Goal: Task Accomplishment & Management: Manage account settings

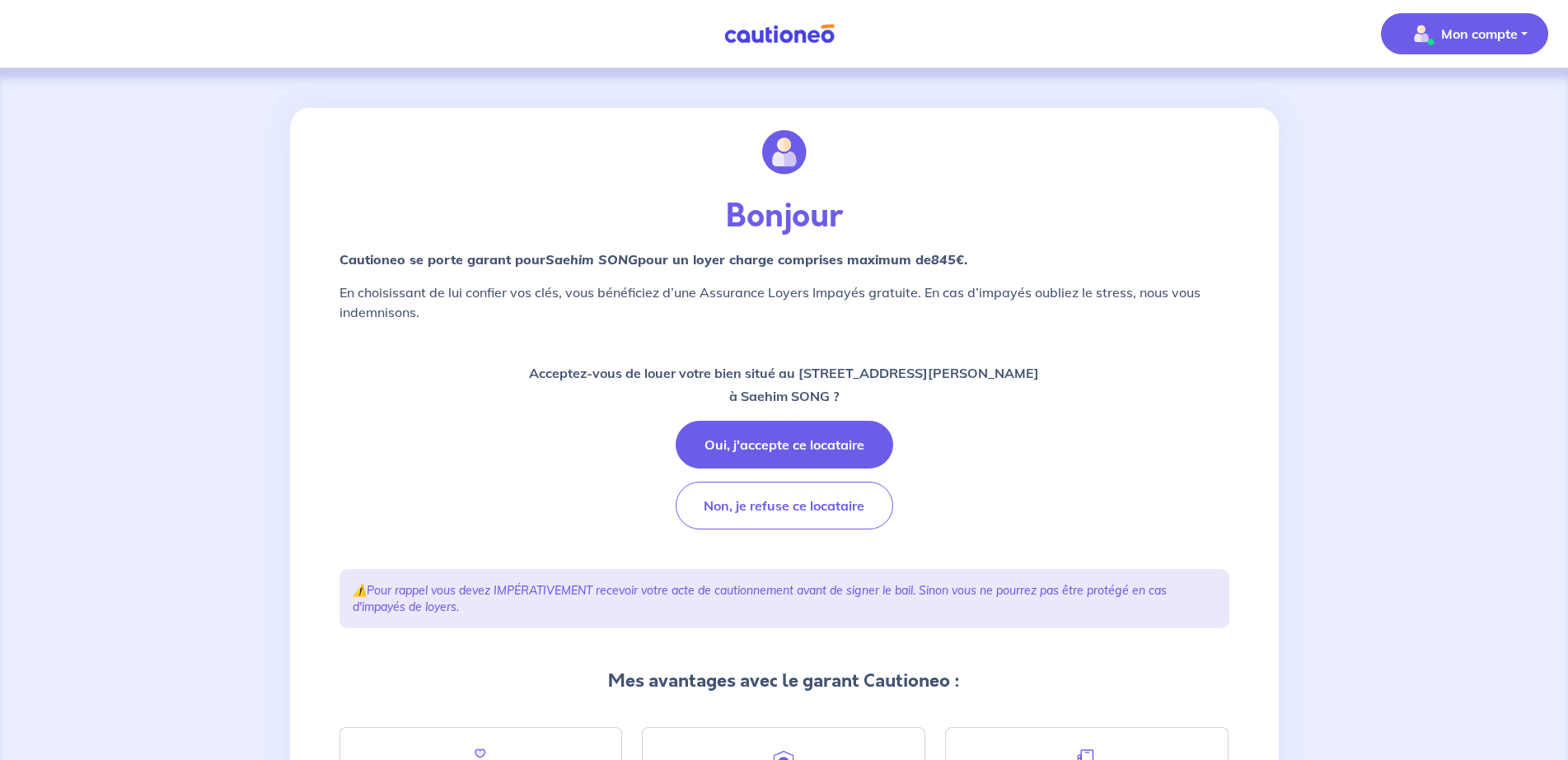
click at [1459, 36] on p "Mon compte" at bounding box center [1479, 33] width 76 height 20
click at [1351, 151] on div "Bonjour Cautioneo se porte garant pour Saehim SONG  pour un loyer charge compri…" at bounding box center [784, 521] width 1568 height 905
click at [748, 29] on img at bounding box center [779, 34] width 123 height 21
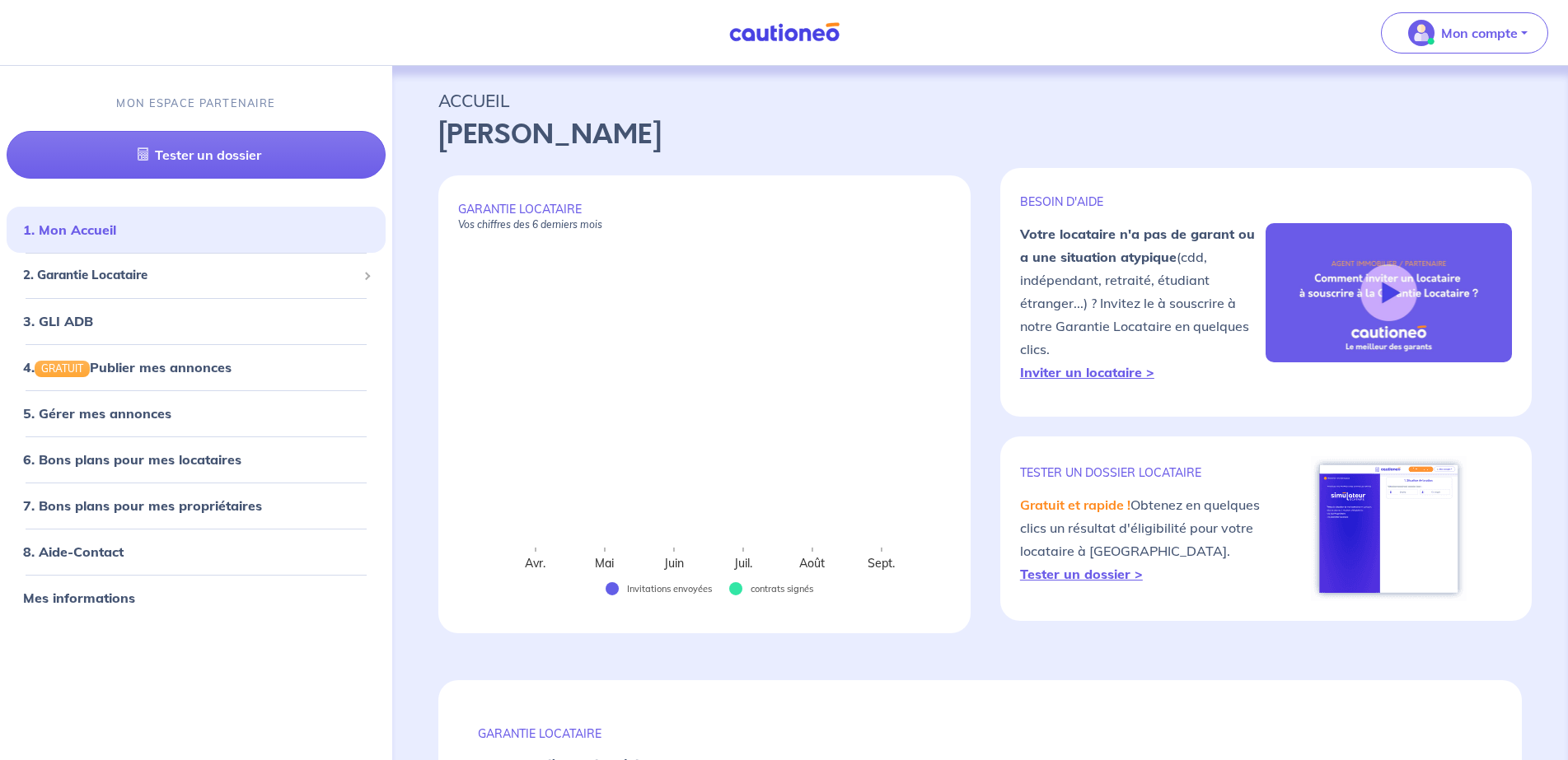
select select "FR"
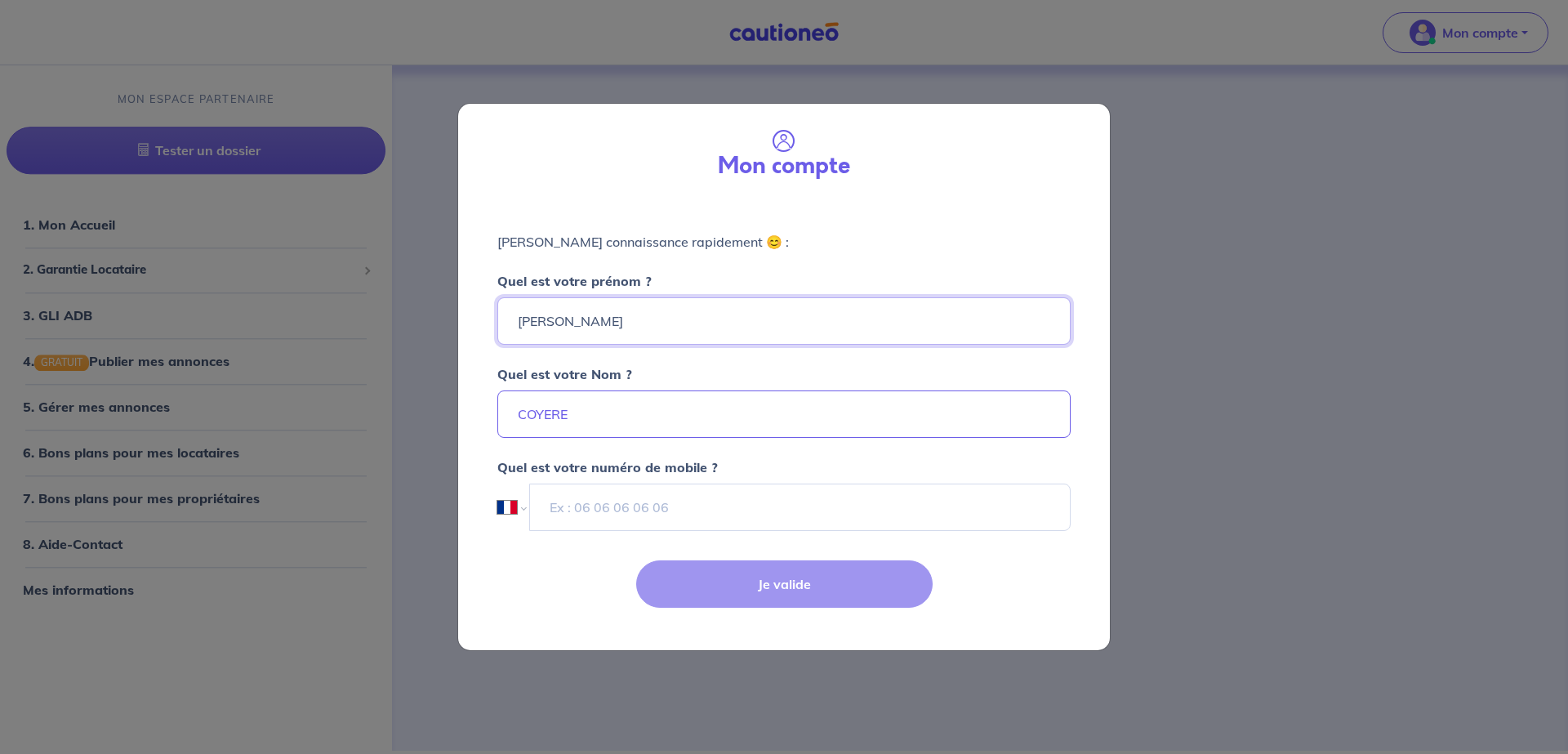
drag, startPoint x: 614, startPoint y: 318, endPoint x: 507, endPoint y: 326, distance: 107.3
click at [507, 326] on input "Vanessa" at bounding box center [784, 320] width 573 height 48
type input "[PERSON_NAME]"
type input "Maximoff"
click at [717, 576] on div "Je valide" at bounding box center [784, 598] width 671 height 107
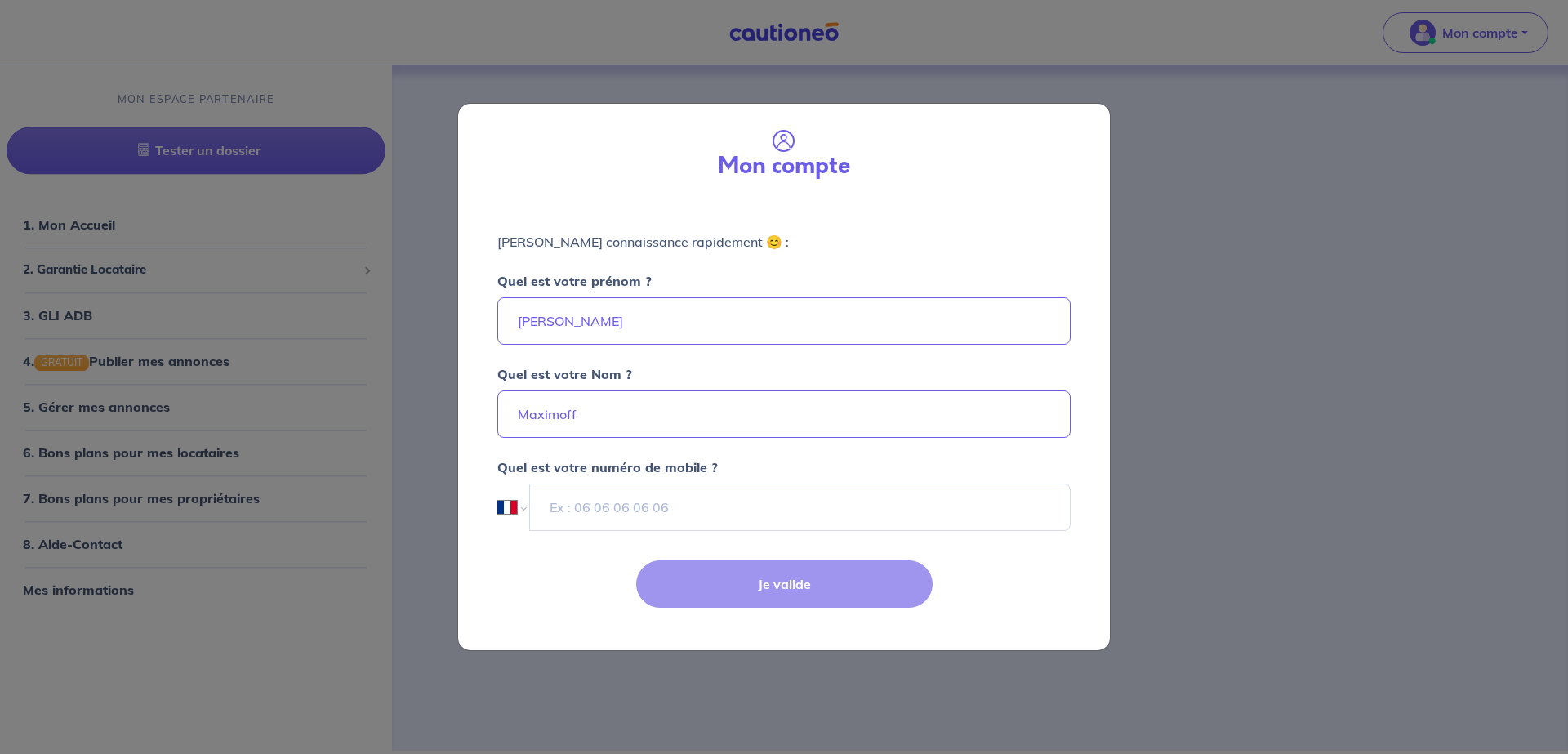
click at [737, 598] on div "Je valide" at bounding box center [784, 598] width 671 height 107
click at [609, 510] on input "tel" at bounding box center [800, 507] width 542 height 48
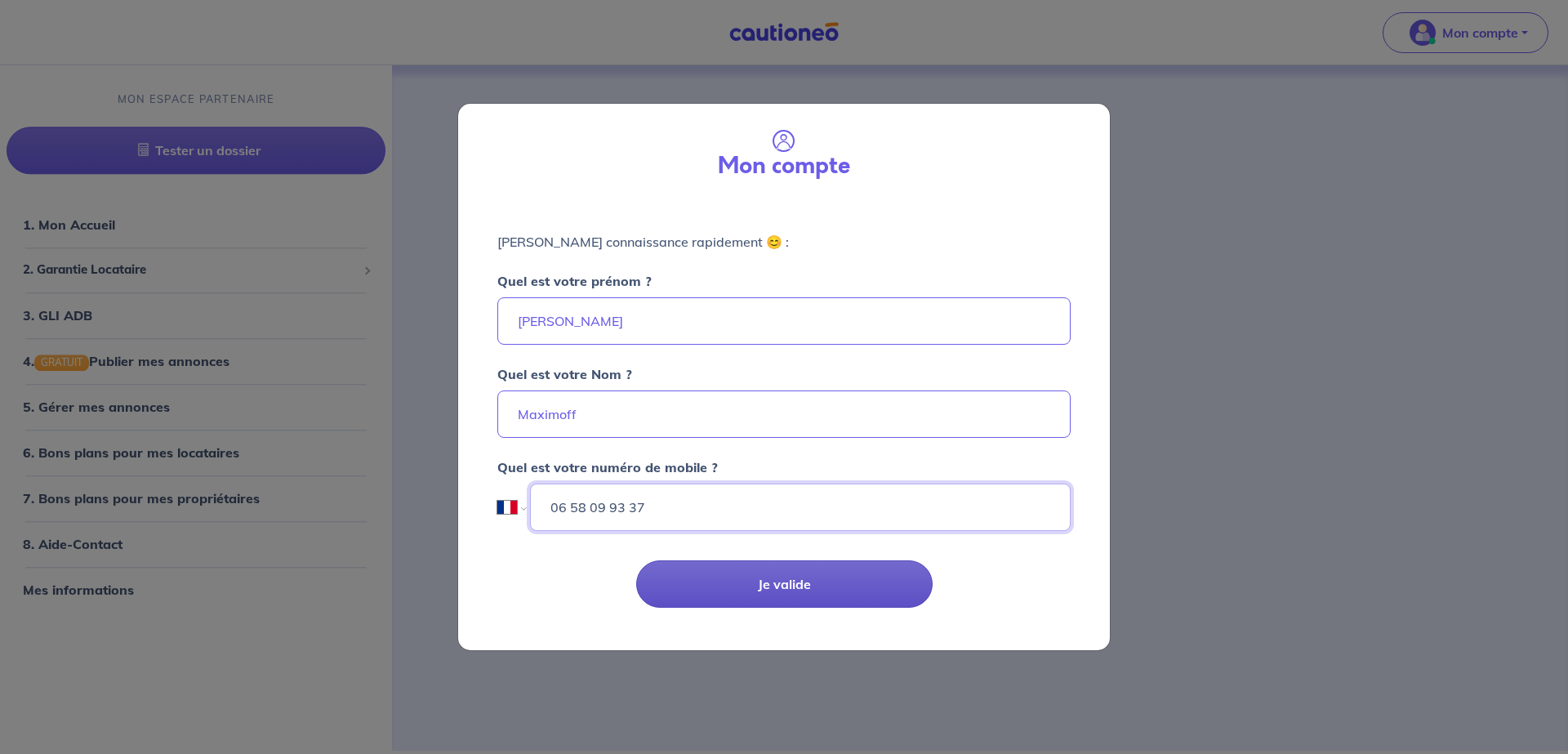
type input "06 58 09 93 37"
click at [745, 597] on button "Je valide" at bounding box center [784, 584] width 297 height 48
click at [786, 587] on button "Je valide" at bounding box center [784, 584] width 297 height 48
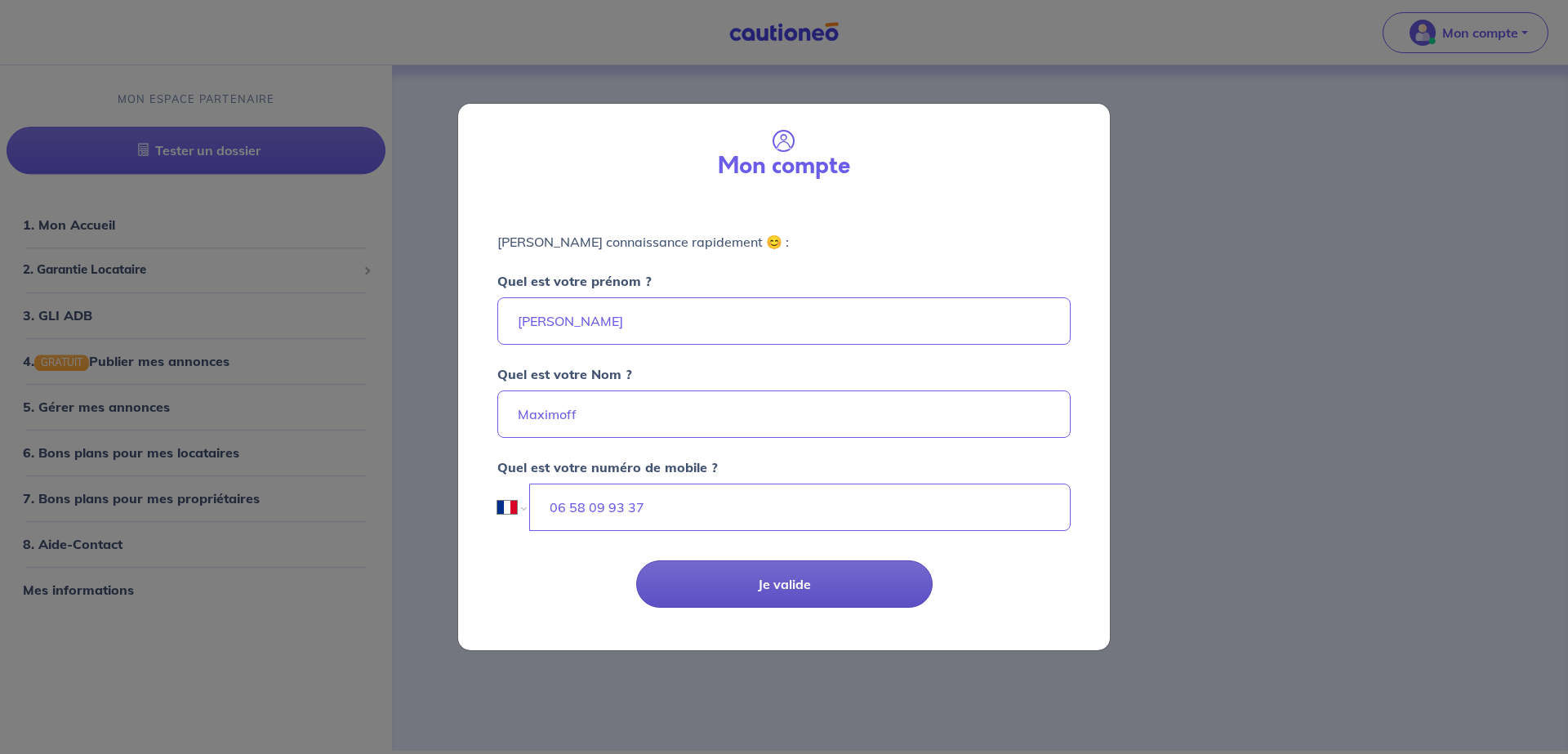
click at [786, 587] on button "Je valide" at bounding box center [784, 584] width 297 height 48
click at [892, 722] on div "Mon compte Faisons connaissance rapidement 😊 : Quel est votre prénom ? Anna Que…" at bounding box center [784, 377] width 1568 height 754
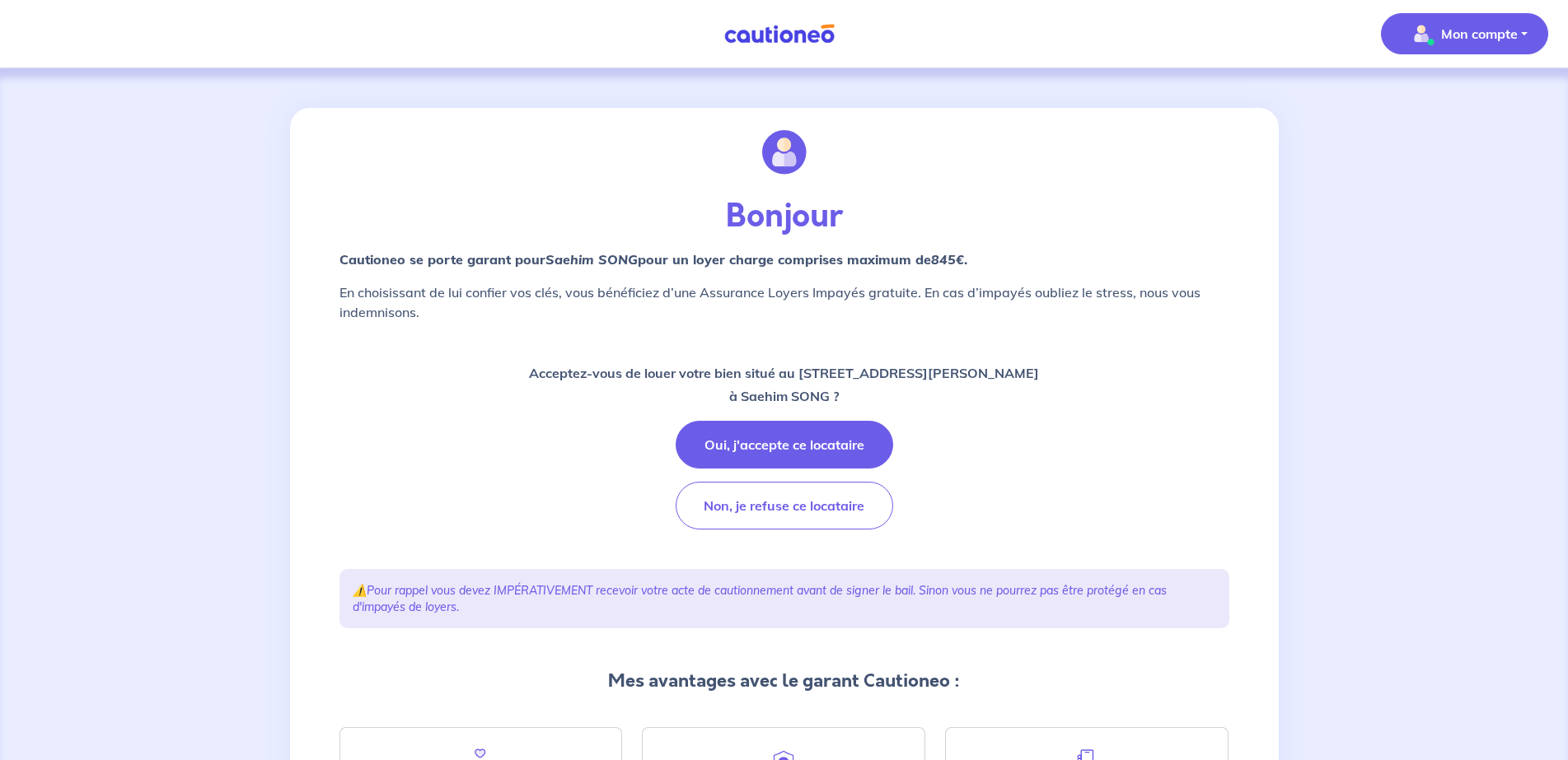
click at [1436, 31] on span "Mon compte" at bounding box center [1459, 34] width 116 height 26
click at [778, 32] on img at bounding box center [779, 34] width 123 height 21
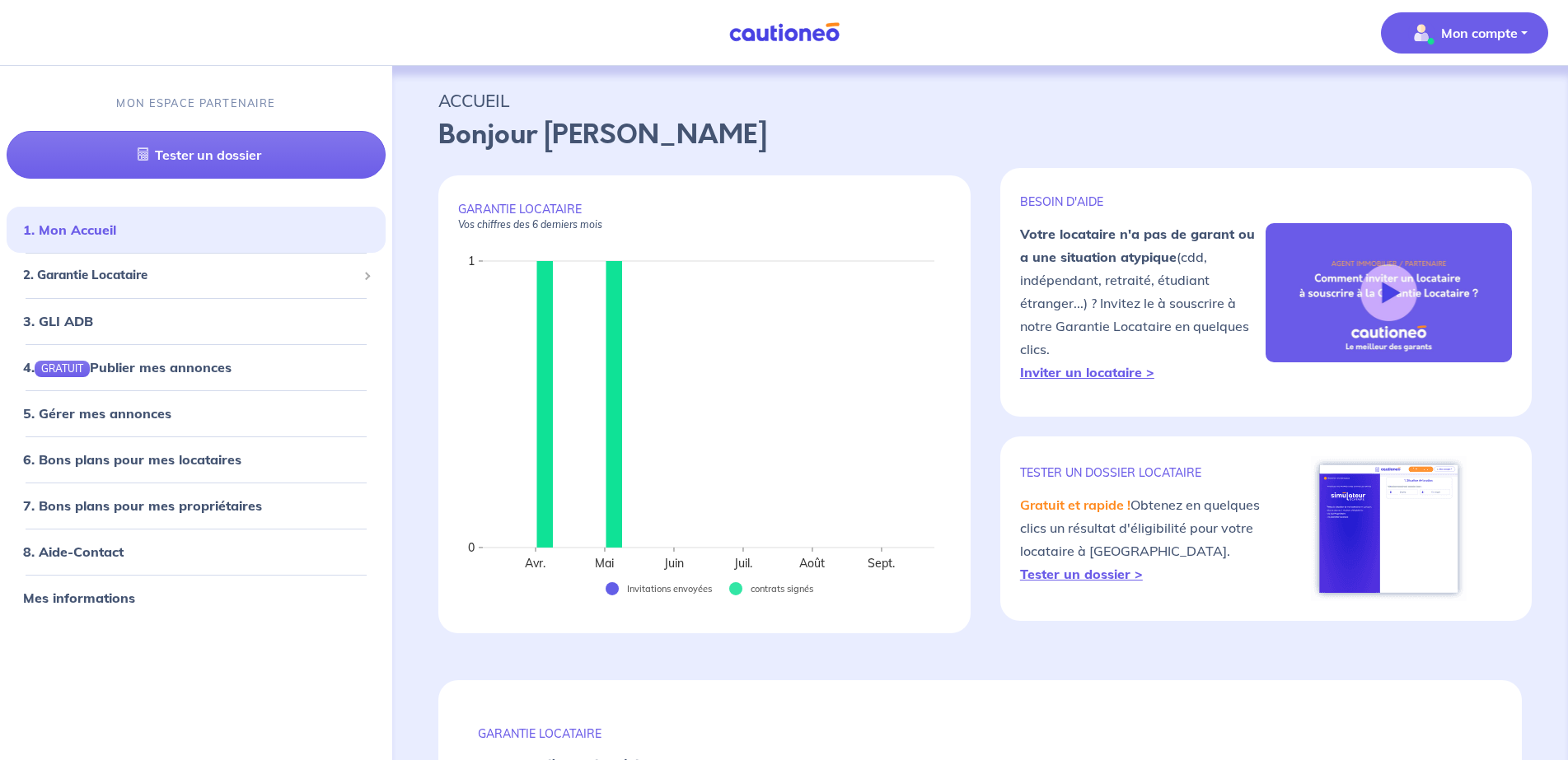
click at [1482, 49] on button "Mon compte" at bounding box center [1464, 33] width 168 height 41
click at [1475, 105] on link "Mes informations" at bounding box center [1447, 102] width 133 height 26
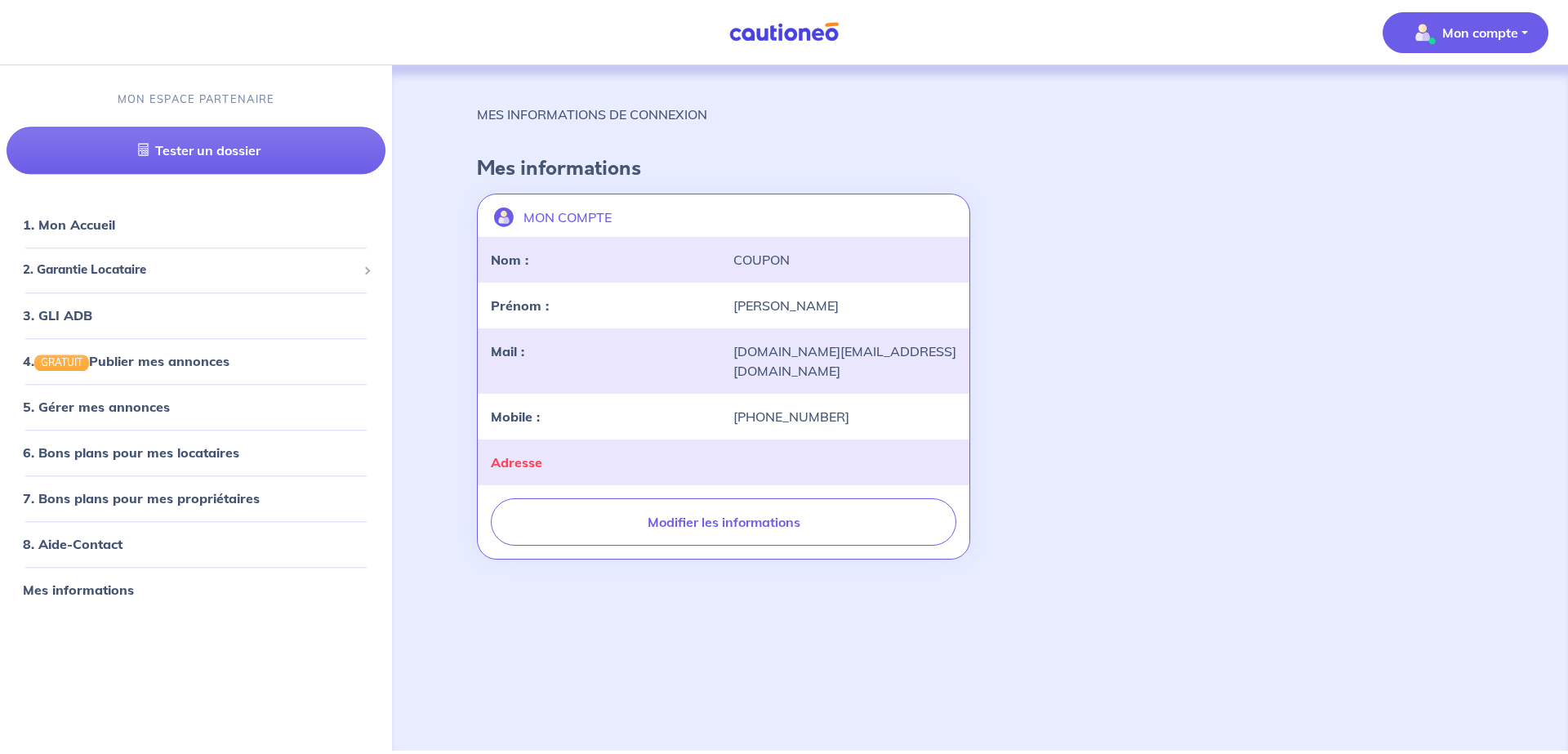
click at [1432, 45] on img "button" at bounding box center [1423, 33] width 26 height 26
click at [88, 232] on link "1. Mon Accueil" at bounding box center [67, 225] width 90 height 16
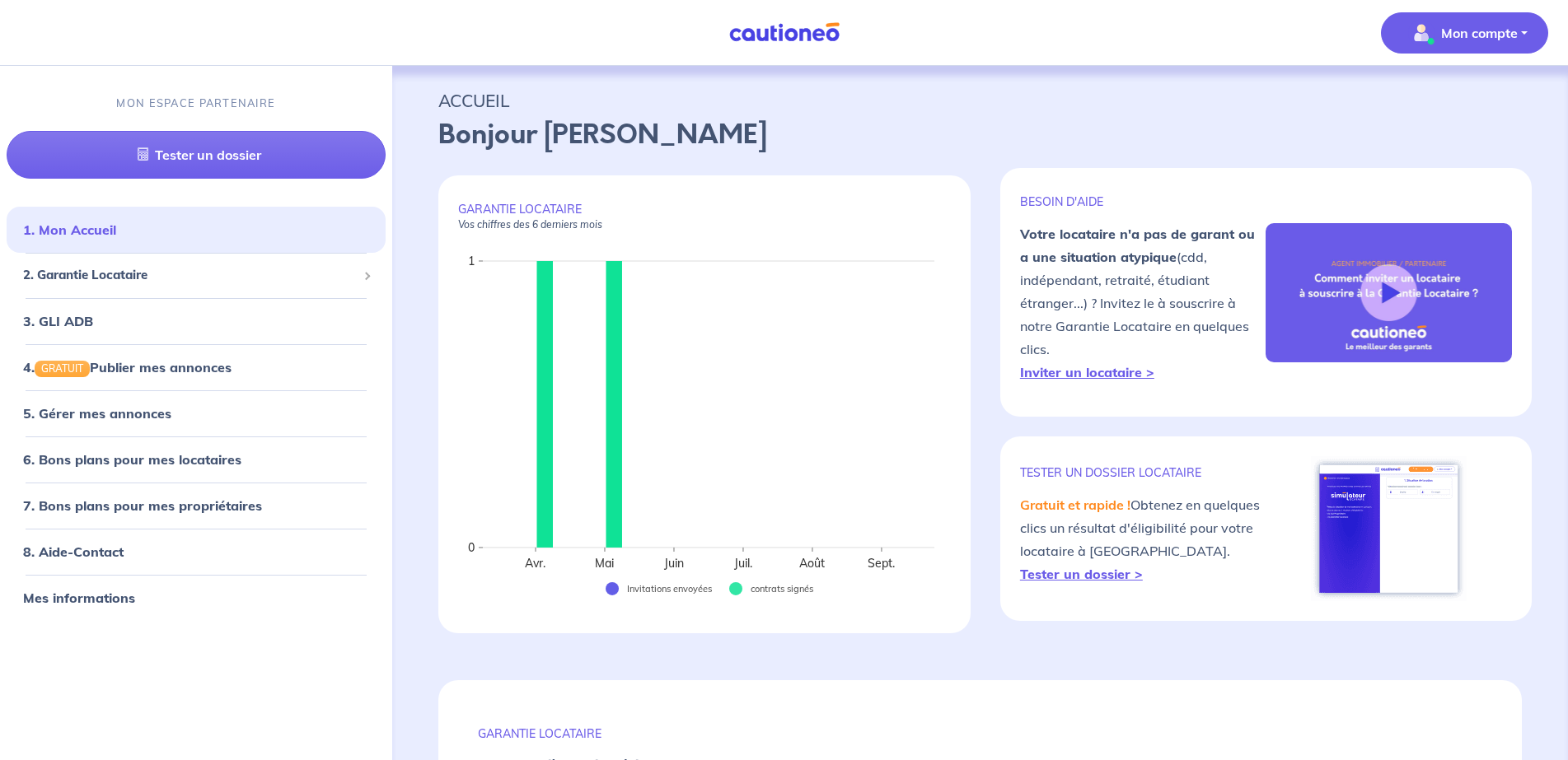
click at [1456, 44] on span "Mon compte" at bounding box center [1459, 33] width 116 height 26
click at [1456, 133] on link "Me déconnecter" at bounding box center [1447, 141] width 133 height 26
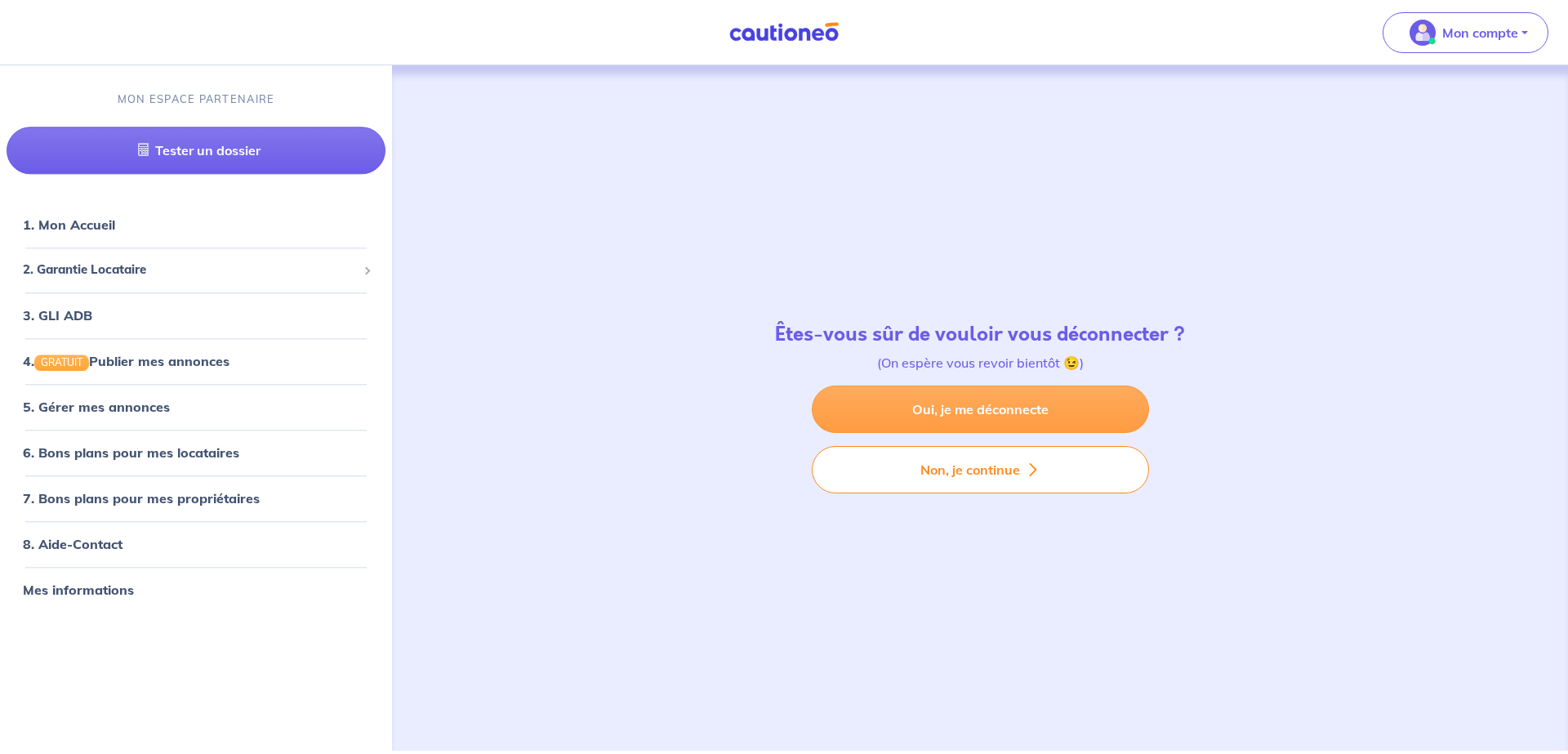
click at [1024, 406] on link "Oui, je me déconnecte" at bounding box center [980, 409] width 337 height 48
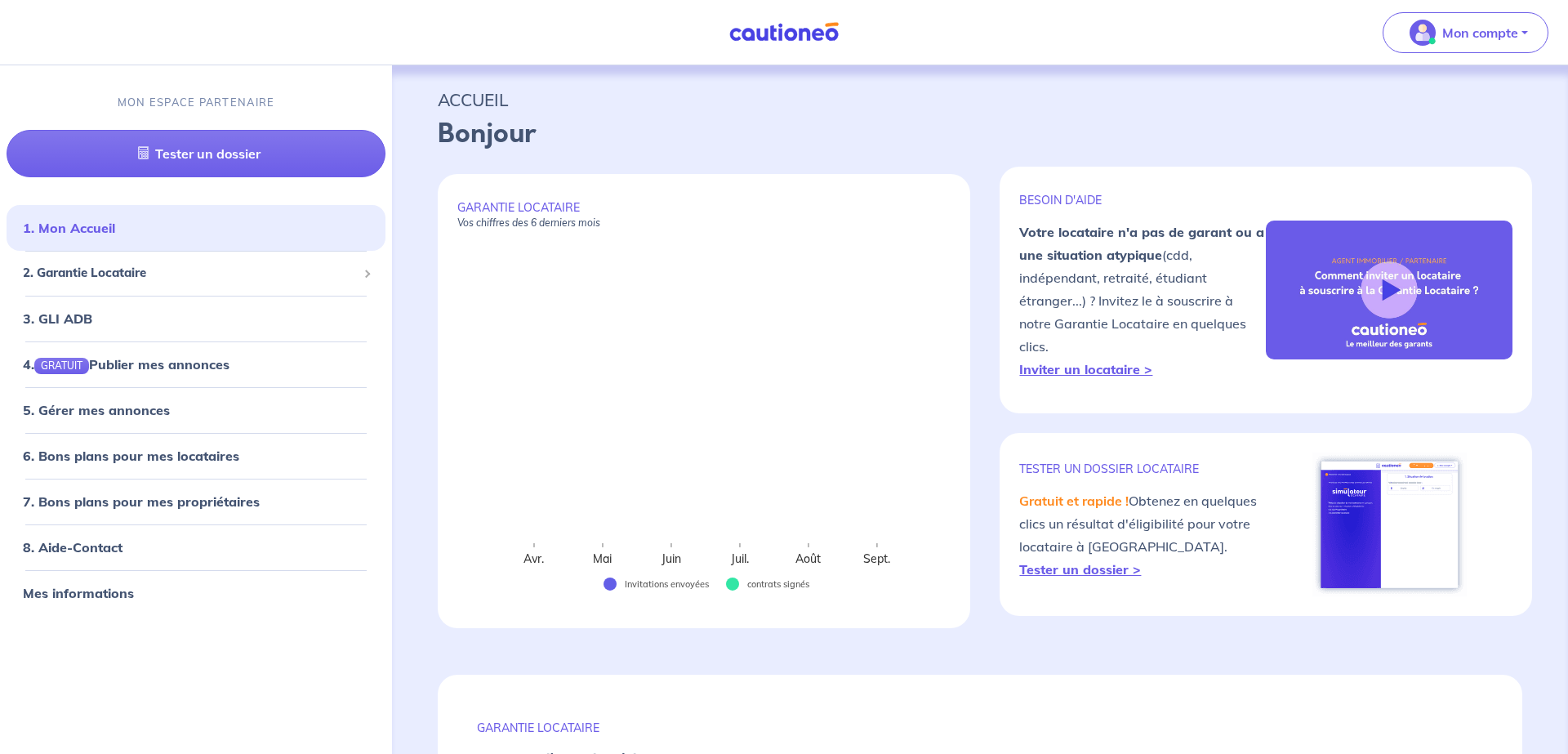
select select "FR"
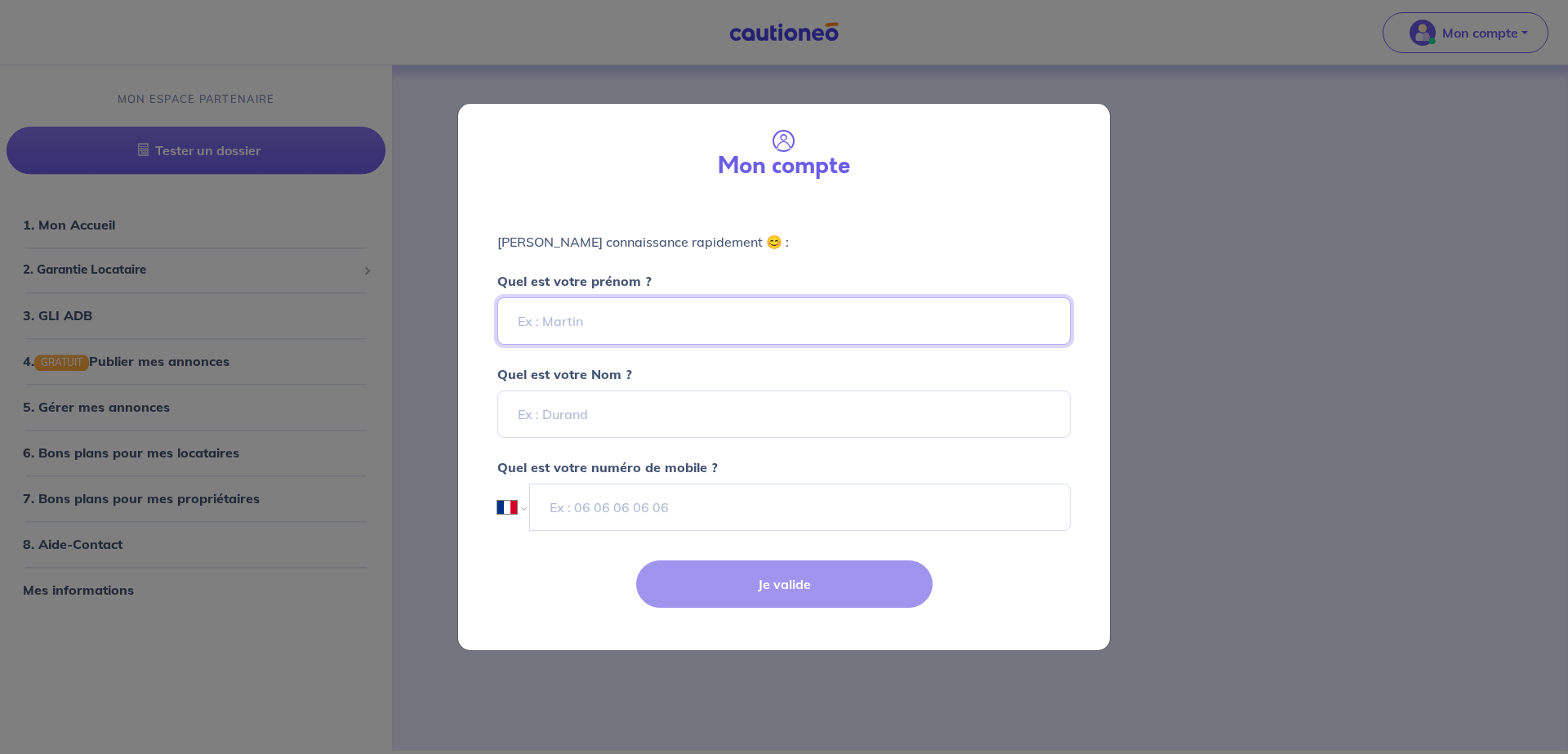
click at [586, 328] on input "Quel est votre prénom ?" at bounding box center [784, 320] width 573 height 48
type input "[PERSON_NAME]"
type input "Maximoff"
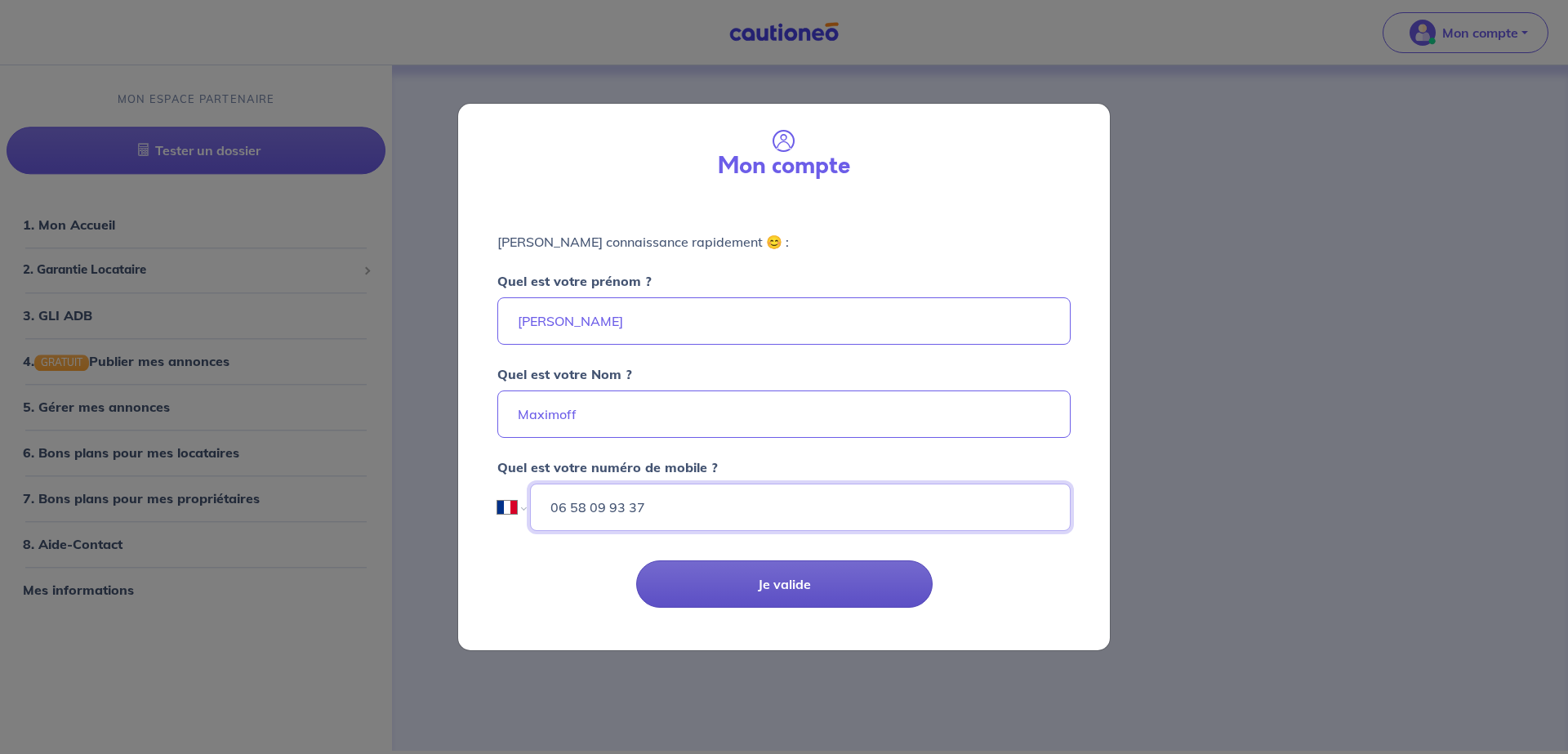
type input "06 58 09 93 37"
click at [798, 581] on button "Je valide" at bounding box center [784, 584] width 297 height 48
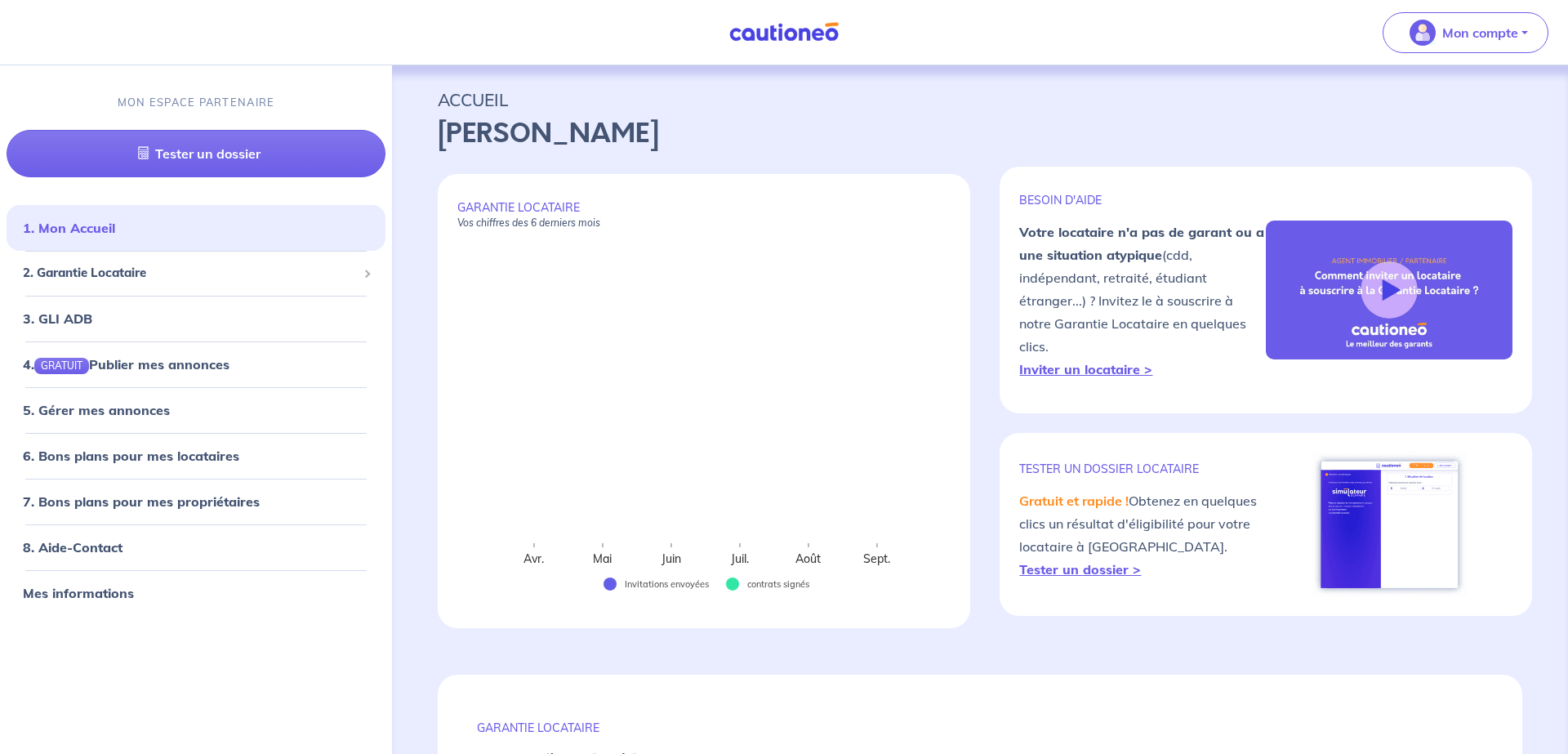
select select "FR"
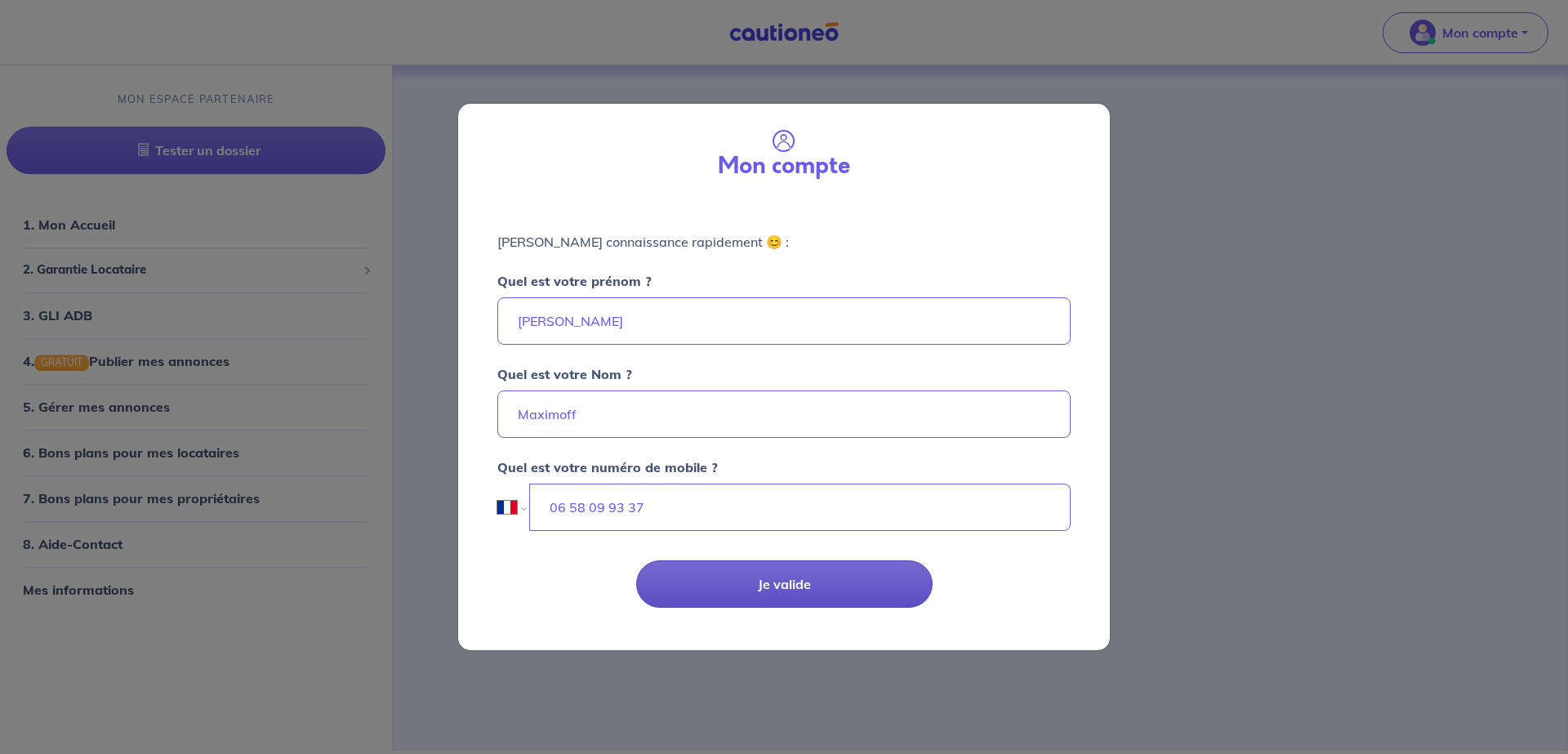
click at [772, 584] on button "Je valide" at bounding box center [784, 584] width 297 height 48
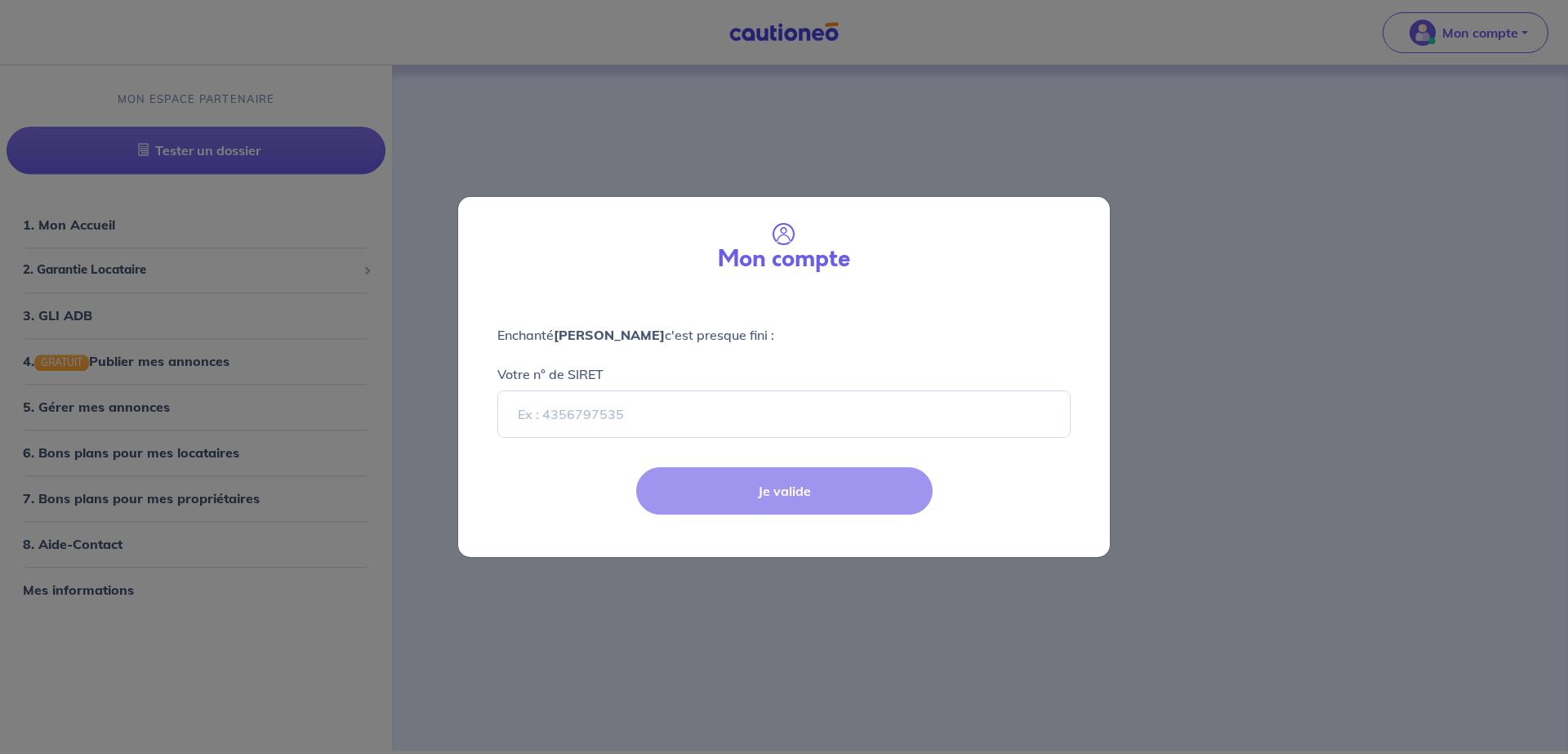
click at [771, 495] on div "Je valide" at bounding box center [784, 505] width 671 height 107
click at [747, 410] on input "Votre n° de SIRET" at bounding box center [784, 414] width 573 height 48
click at [768, 623] on div "Mon compte Enchanté [PERSON_NAME] c'est presque fini : Votre n° de SIRET Je val…" at bounding box center [784, 377] width 1568 height 754
click at [717, 192] on div "Mon compte Enchanté [PERSON_NAME] c'est presque fini : Votre n° de SIRET Je val…" at bounding box center [784, 377] width 1568 height 754
click at [606, 420] on input "Votre n° de SIRET" at bounding box center [784, 414] width 573 height 48
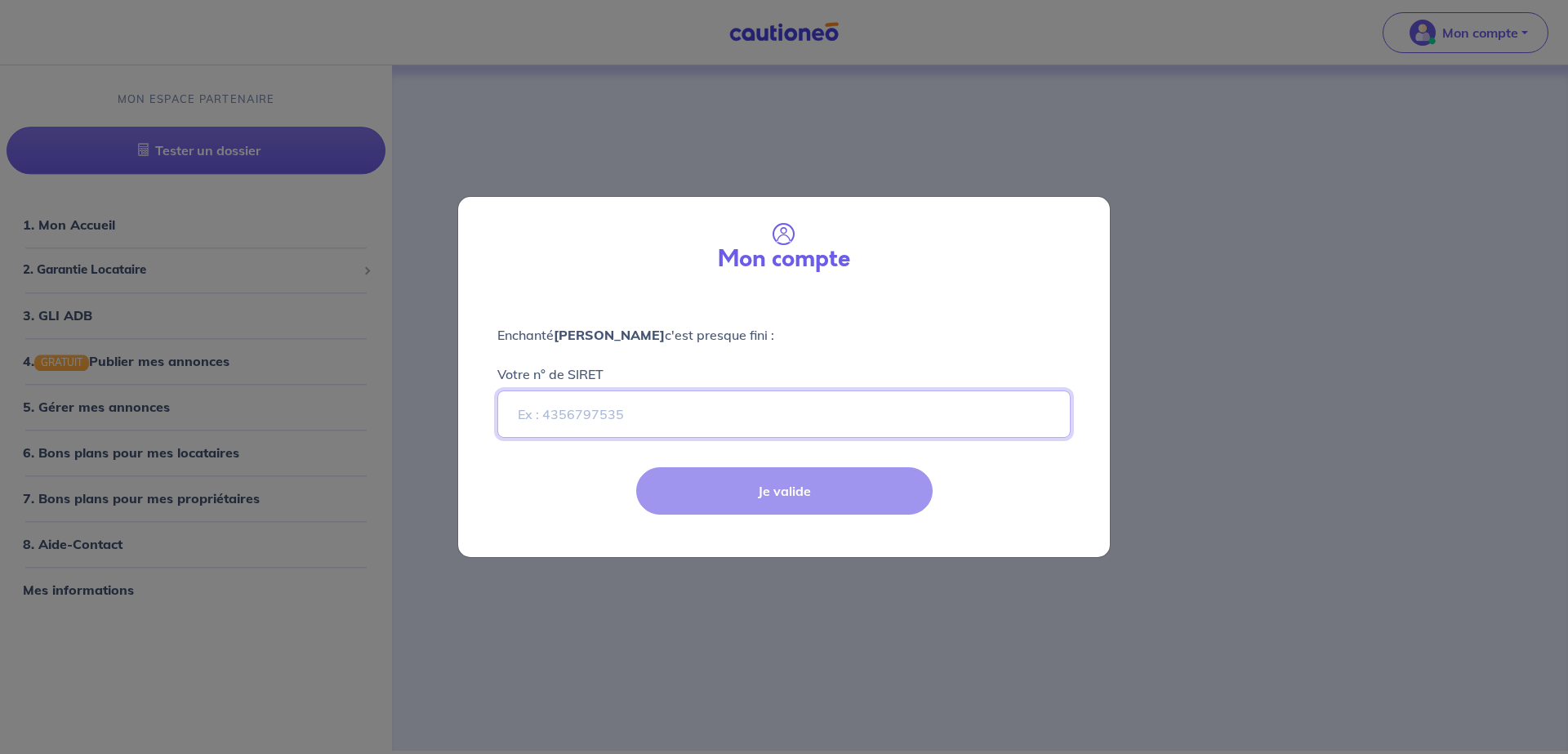
paste input "50771609000018"
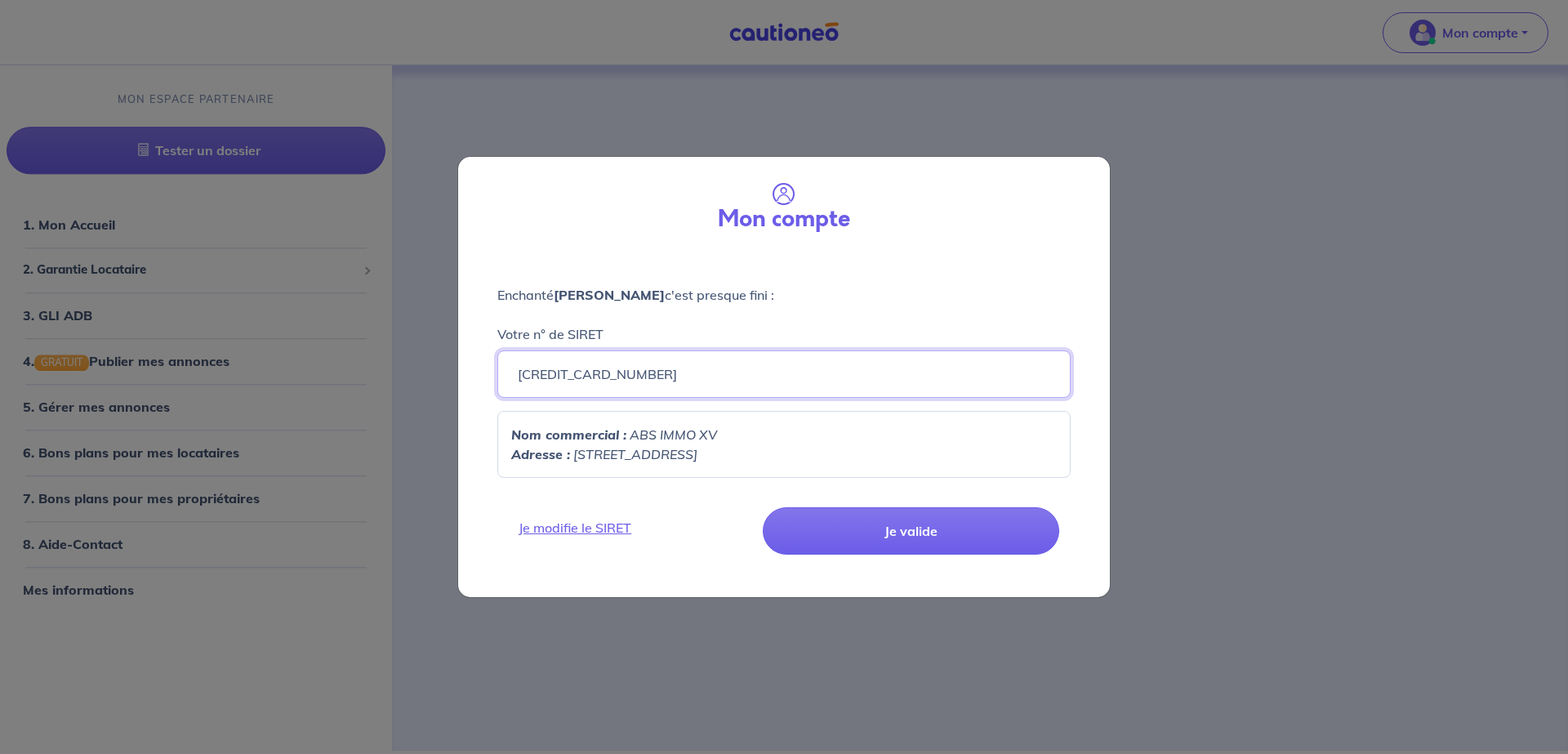
type input "50771609000018"
click at [540, 607] on div "Mon compte Enchanté Anna Maximoff c'est presque fini : Votre n° de SIRET 507716…" at bounding box center [784, 377] width 1568 height 754
click at [840, 520] on button "Je valide" at bounding box center [911, 531] width 297 height 48
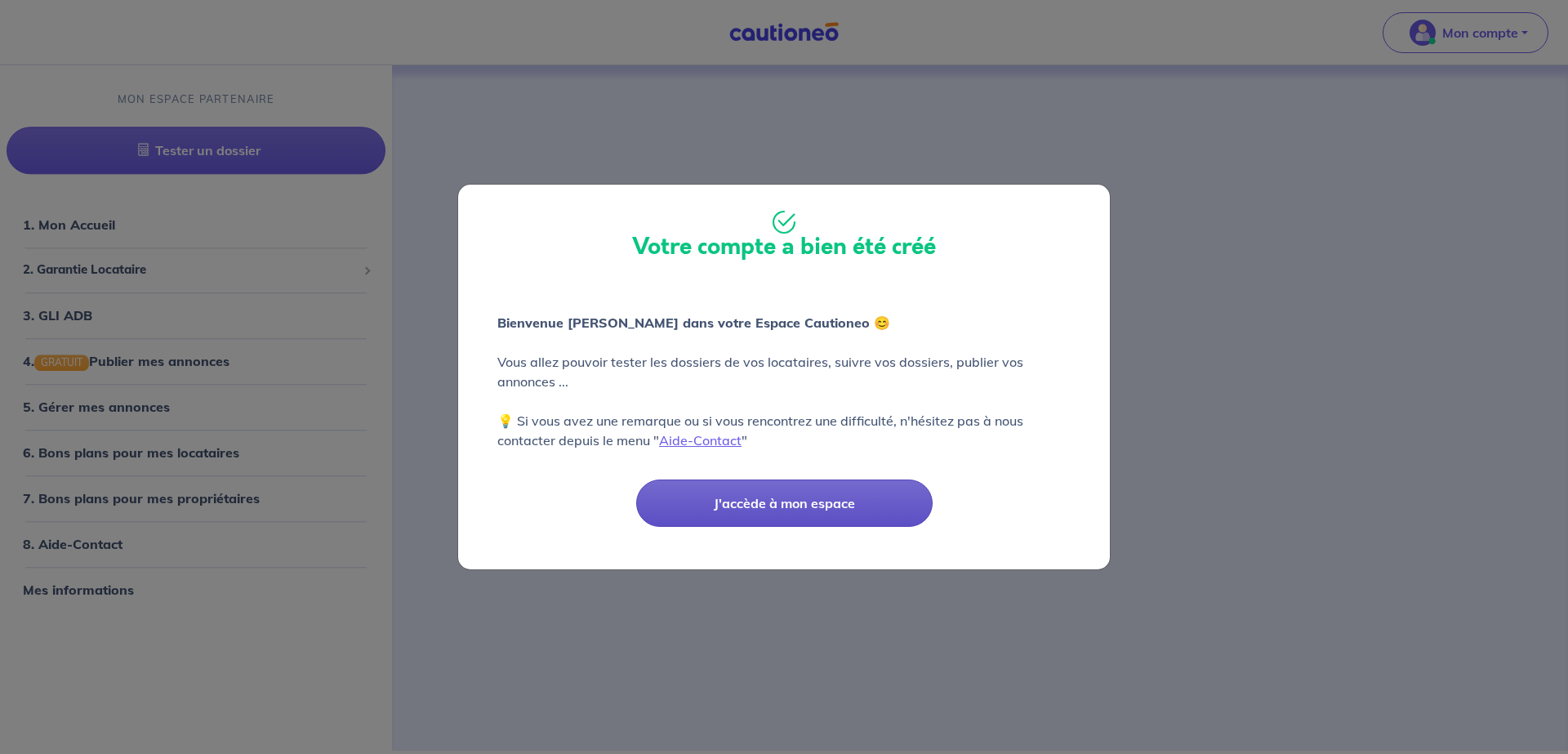
click at [862, 508] on button "J'accède à mon espace" at bounding box center [784, 503] width 297 height 48
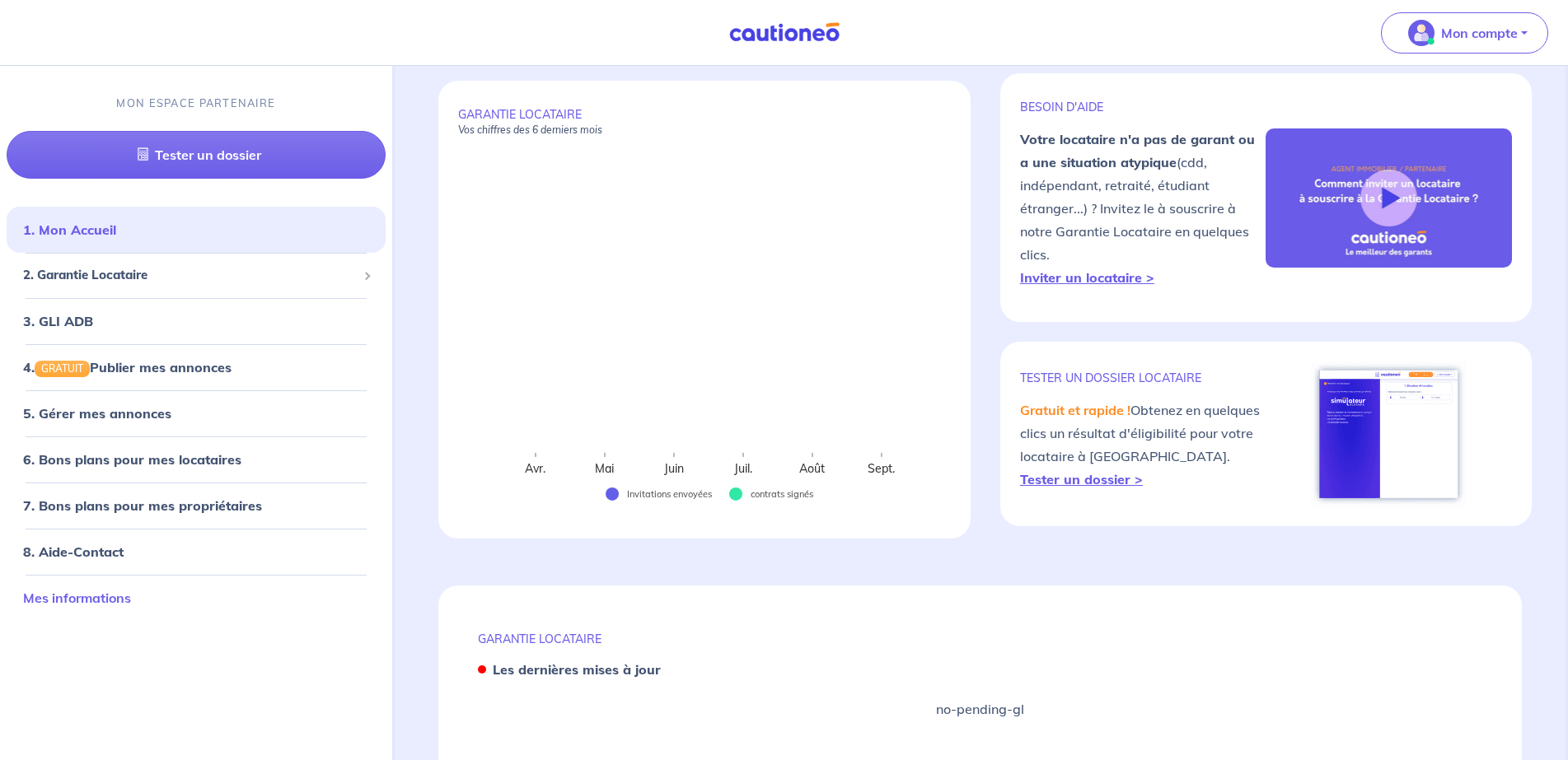
scroll to position [1, 0]
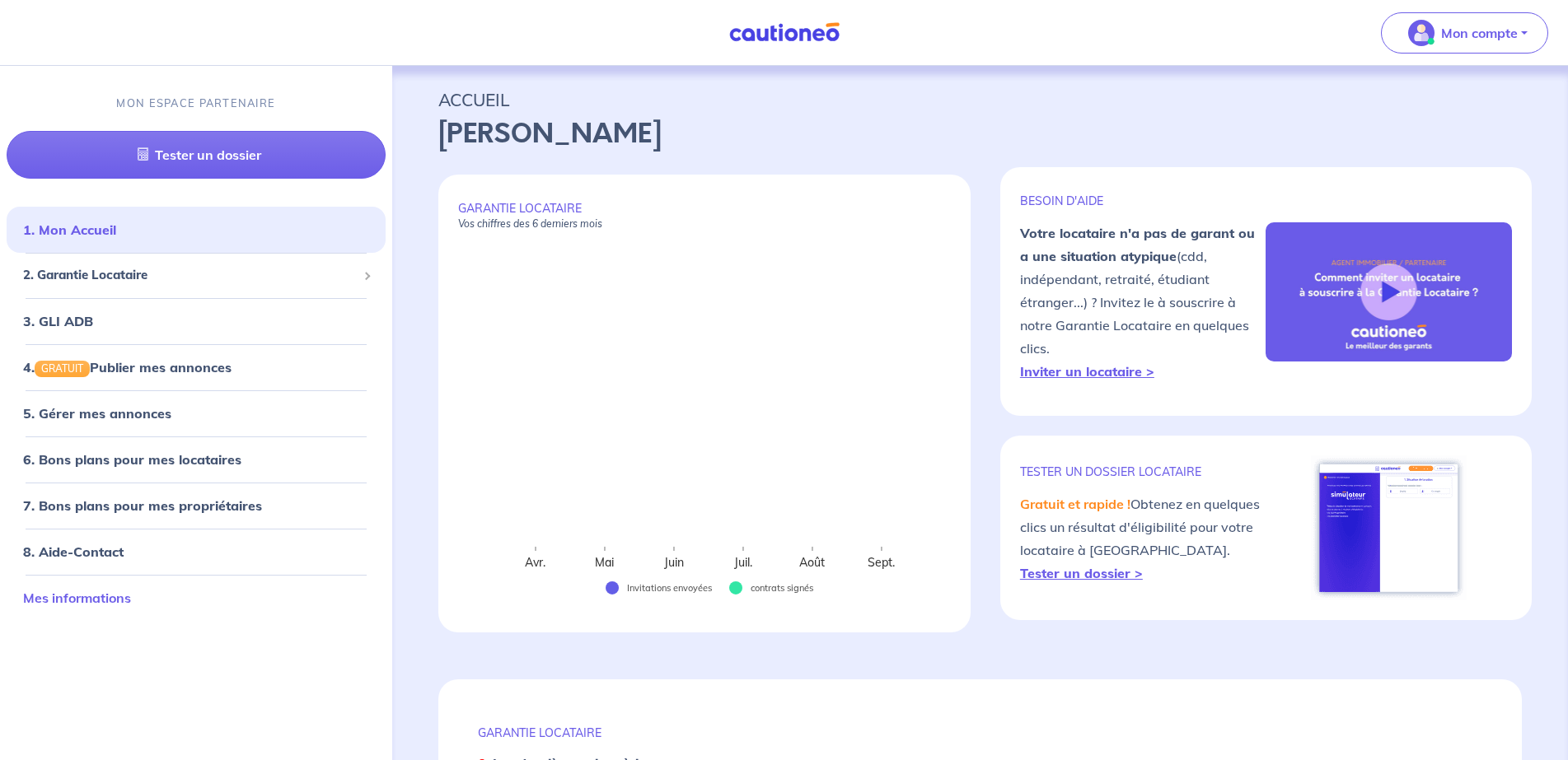
click at [131, 590] on link "Mes informations" at bounding box center [76, 597] width 108 height 16
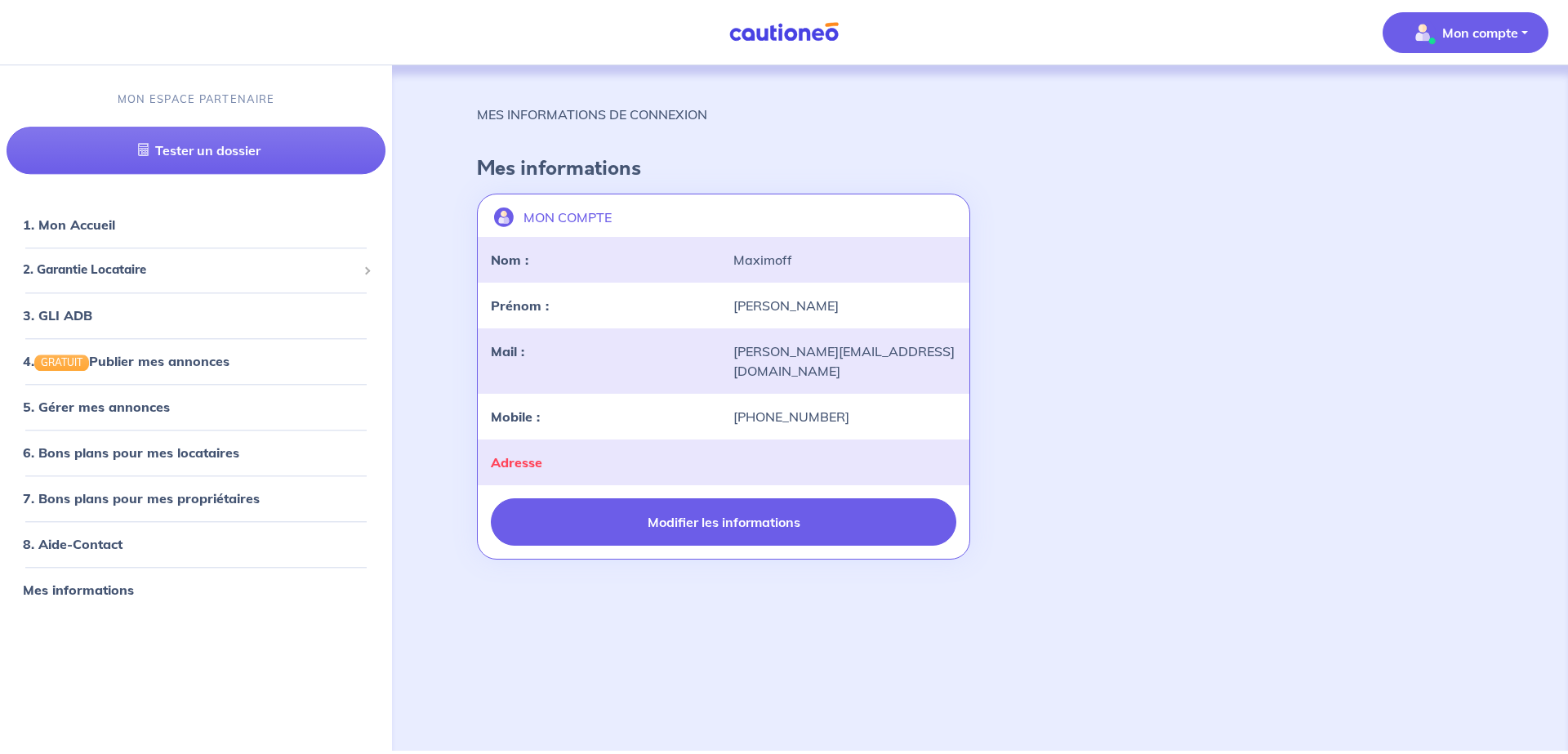
click at [713, 514] on button "Modifier les informations" at bounding box center [724, 522] width 466 height 48
select select "FR"
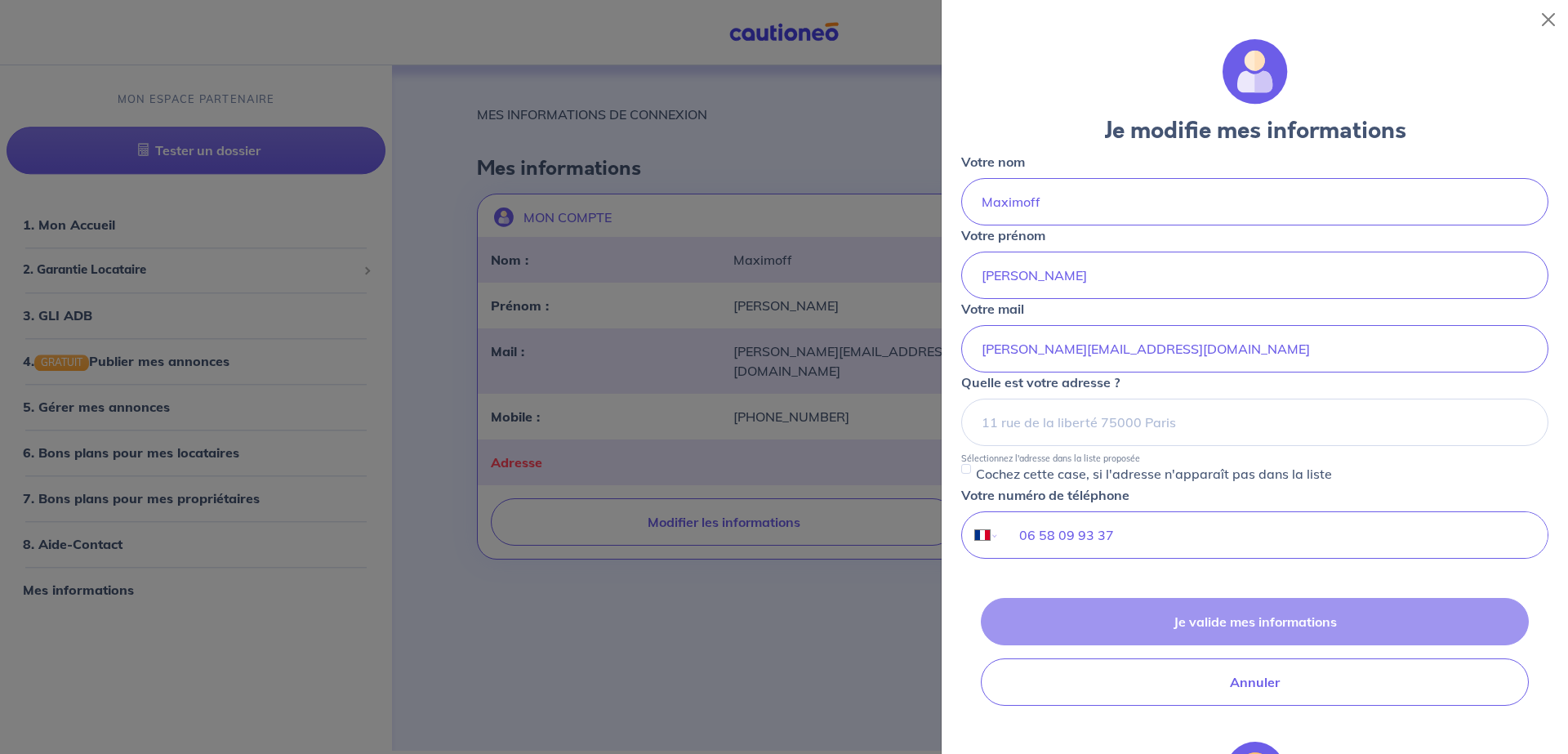
click at [560, 121] on div at bounding box center [784, 377] width 1568 height 754
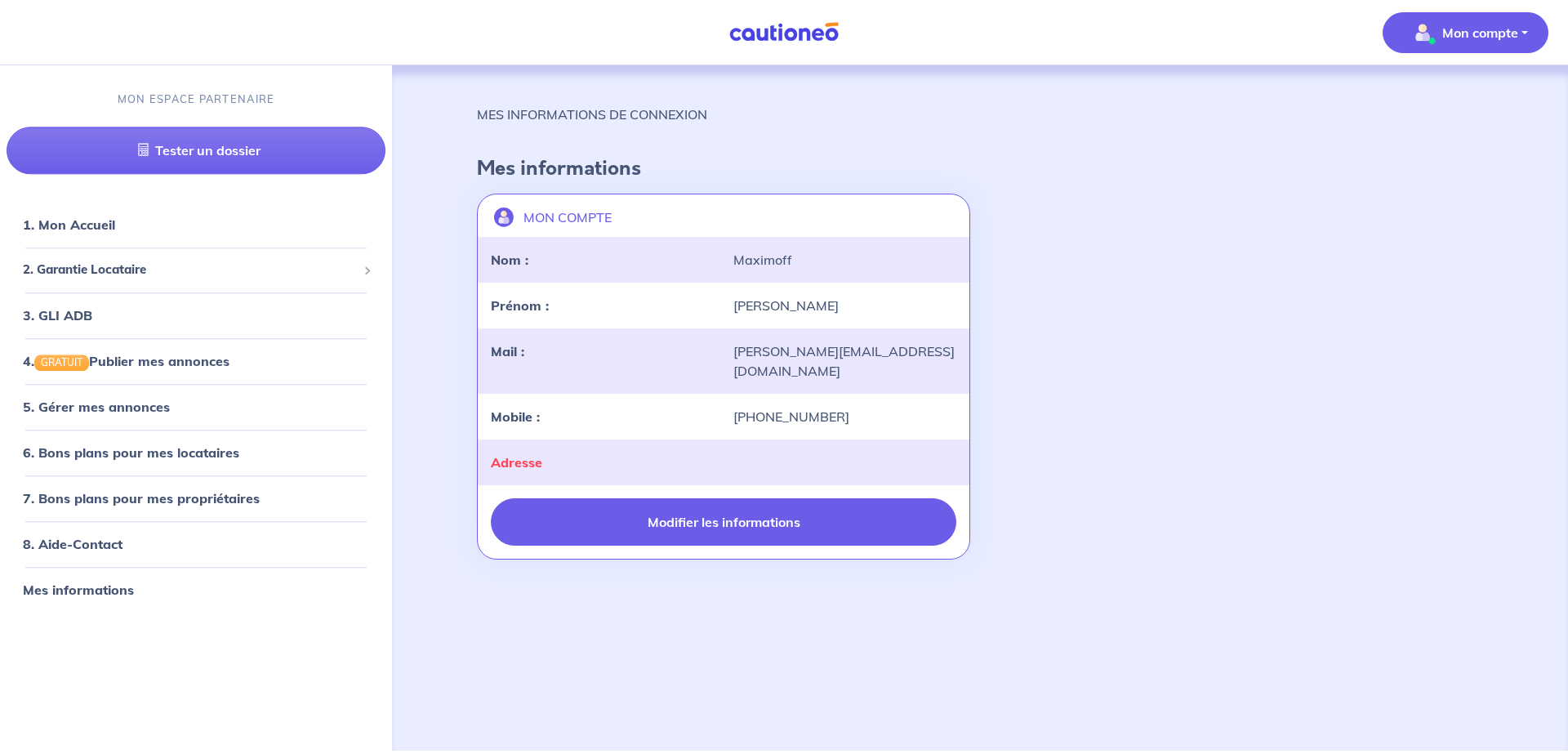
click at [640, 499] on button "Modifier les informations" at bounding box center [724, 522] width 466 height 48
select select "FR"
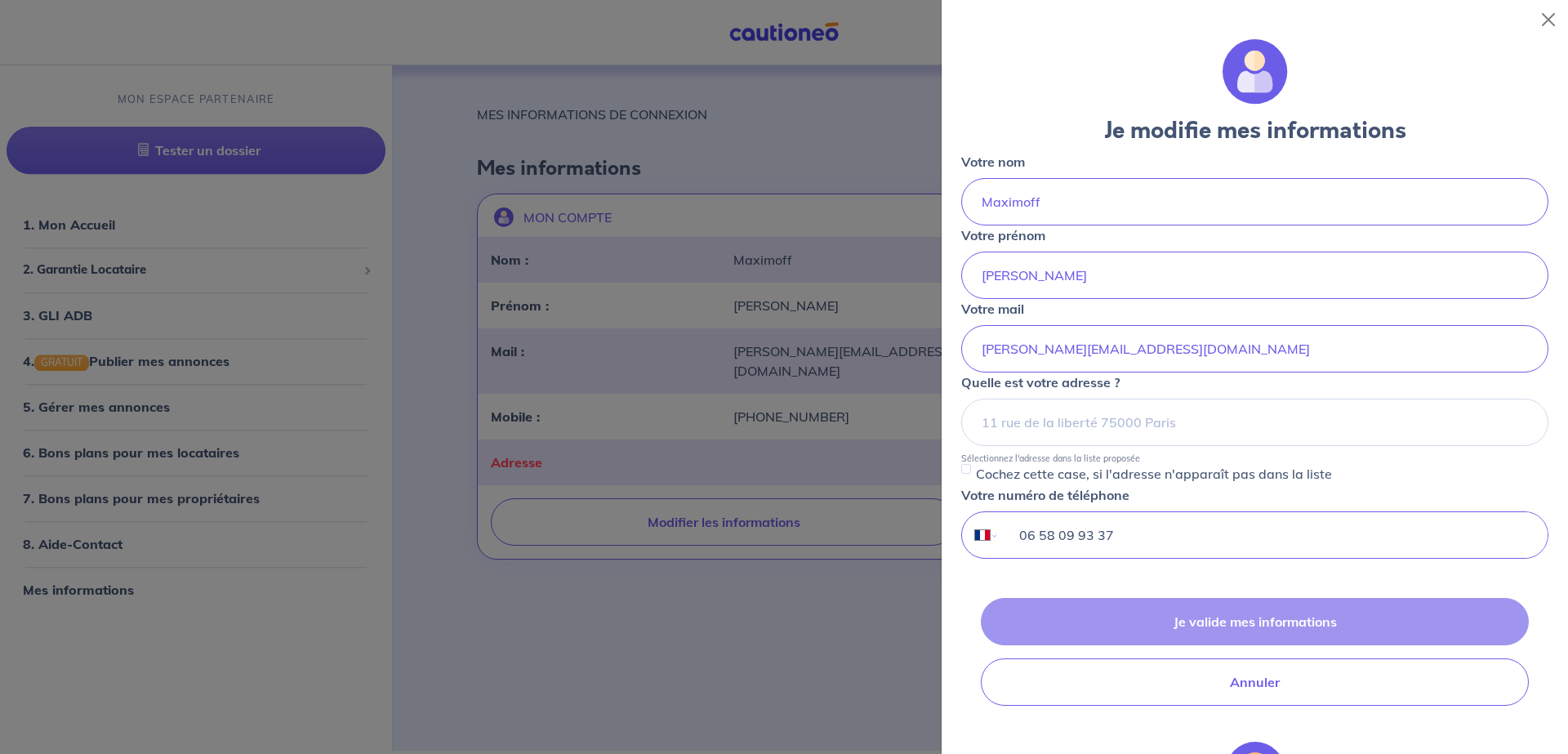
drag, startPoint x: 1090, startPoint y: 536, endPoint x: 826, endPoint y: 526, distance: 264.2
click at [826, 526] on body "Mon compte MON ESPACE PARTENAIRE Tester un dossier 1. Mon Accueil 2. Garantie L…" at bounding box center [784, 376] width 1568 height 751
drag, startPoint x: 1195, startPoint y: 357, endPoint x: 962, endPoint y: 364, distance: 233.1
click at [962, 364] on div "a.maximoff@vouille-immo.com" at bounding box center [1255, 349] width 587 height 48
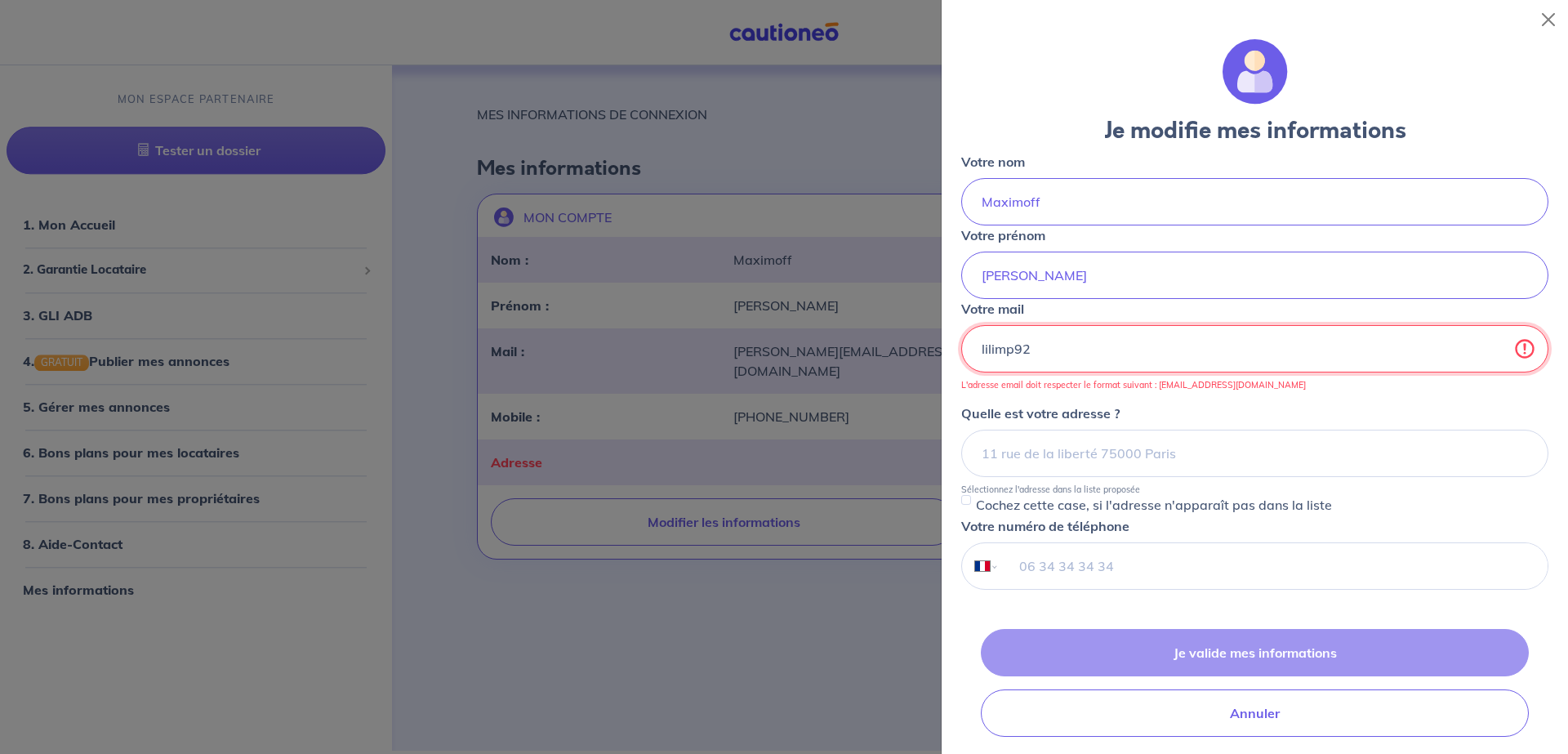
type input "lilimp921"
